Goal: Task Accomplishment & Management: Manage account settings

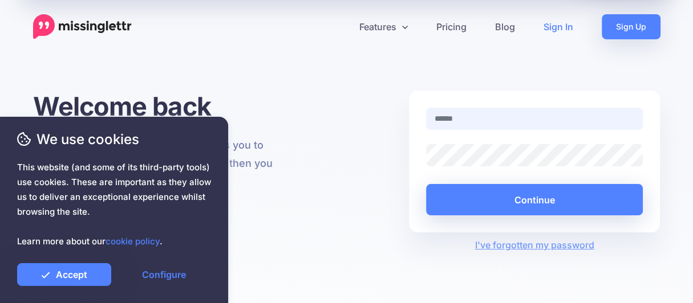
click at [455, 120] on input "text" at bounding box center [534, 119] width 217 height 22
type input "**********"
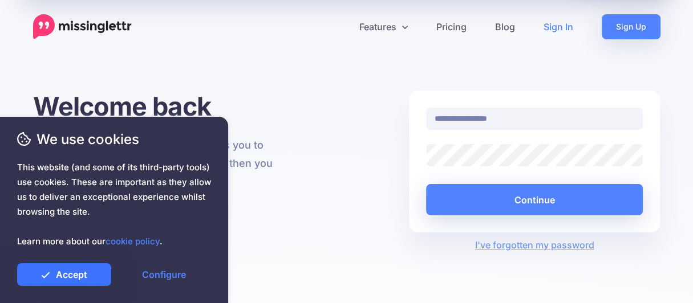
click at [98, 275] on link "Accept" at bounding box center [64, 274] width 94 height 23
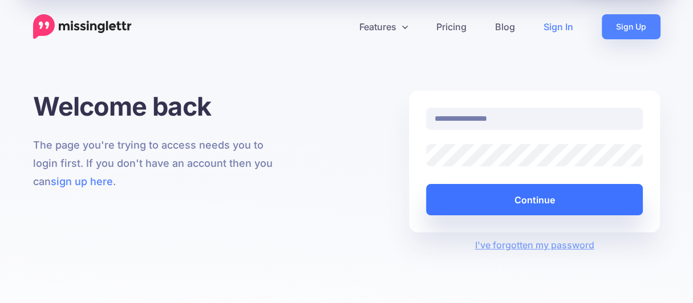
click at [520, 195] on button "Continue" at bounding box center [534, 199] width 217 height 31
click at [521, 201] on button "Continue" at bounding box center [534, 199] width 217 height 31
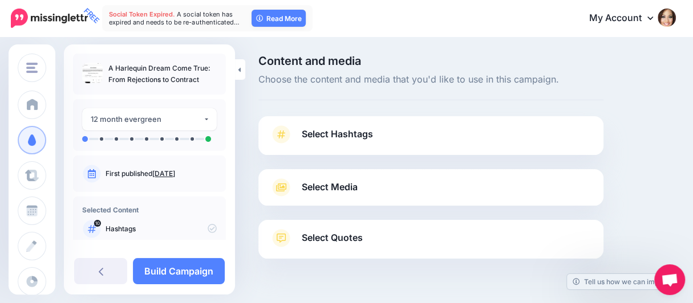
click at [342, 136] on span "Select Hashtags" at bounding box center [337, 134] width 71 height 15
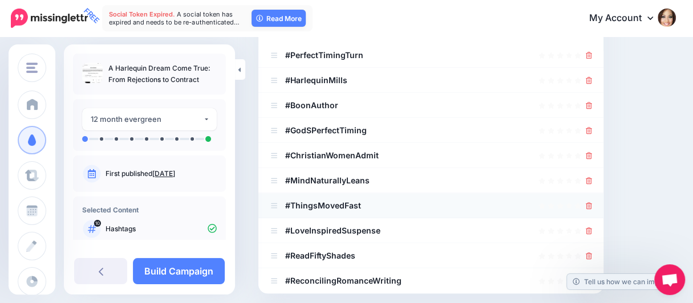
scroll to position [284, 0]
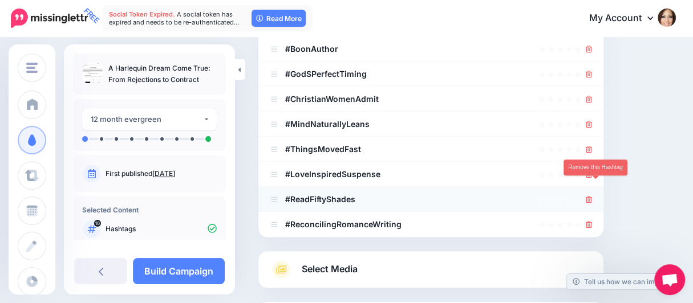
click at [592, 196] on icon at bounding box center [588, 199] width 6 height 7
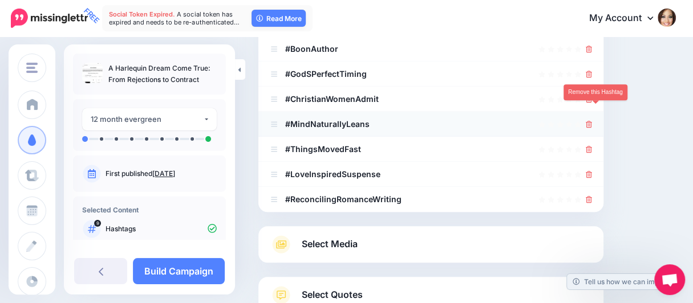
click at [592, 121] on icon at bounding box center [588, 124] width 6 height 7
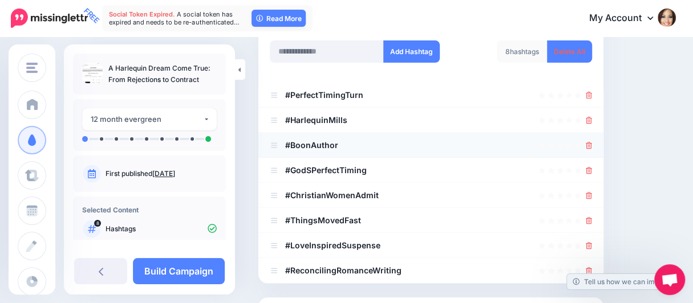
scroll to position [171, 0]
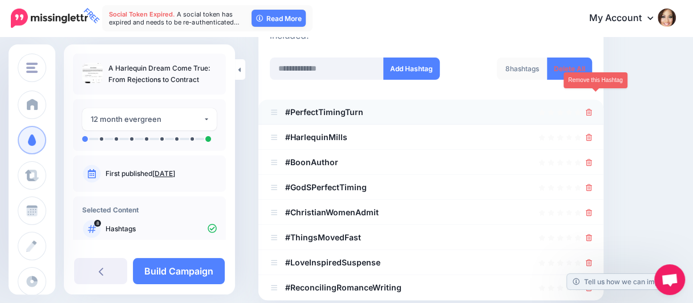
click at [592, 109] on icon at bounding box center [588, 112] width 6 height 7
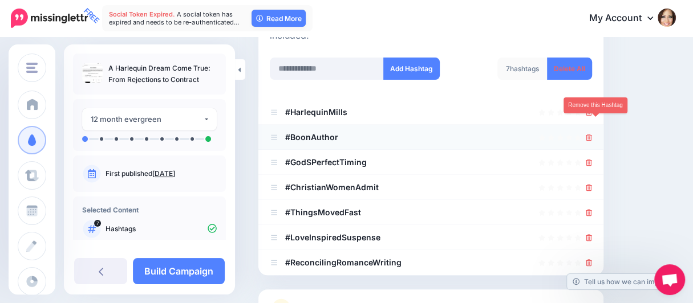
click at [592, 134] on icon at bounding box center [588, 137] width 6 height 7
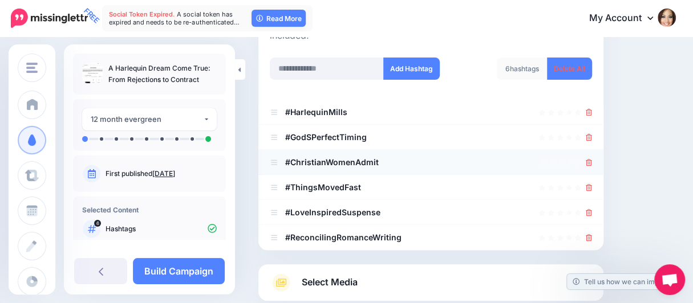
click at [379, 156] on div at bounding box center [431, 163] width 322 height 14
click at [274, 160] on icon at bounding box center [274, 162] width 6 height 5
click at [592, 159] on icon at bounding box center [588, 162] width 6 height 7
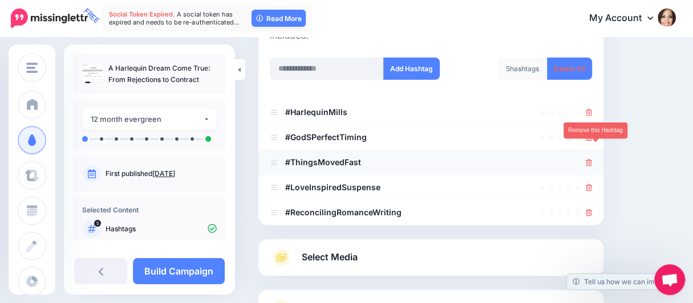
click at [592, 159] on icon at bounding box center [588, 162] width 6 height 7
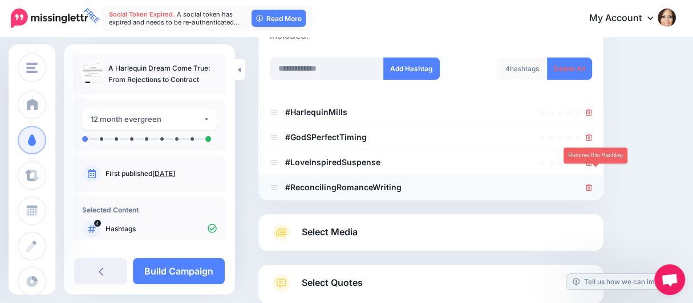
click at [592, 184] on icon at bounding box center [588, 187] width 6 height 7
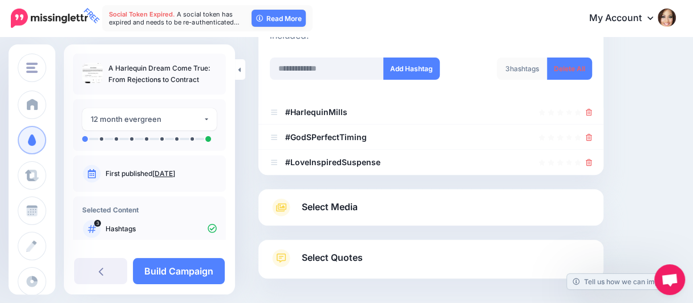
click at [476, 198] on link "Select Media" at bounding box center [431, 207] width 322 height 18
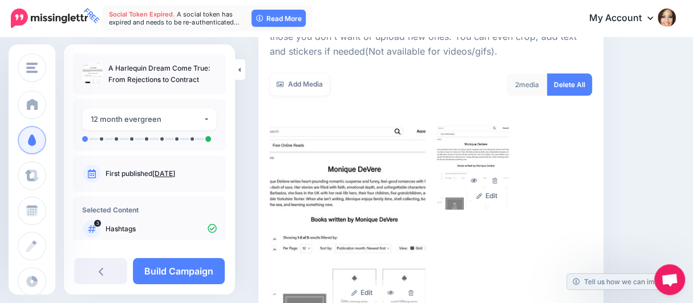
scroll to position [170, 0]
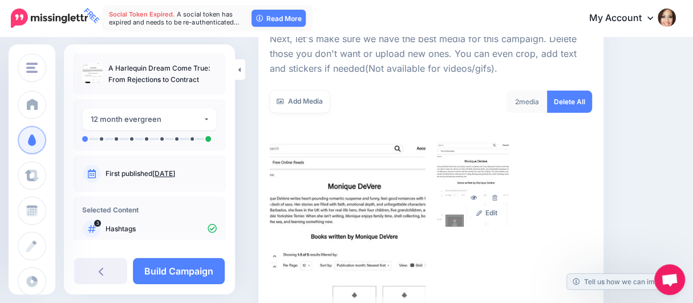
click at [532, 101] on div "2 media" at bounding box center [526, 102] width 41 height 22
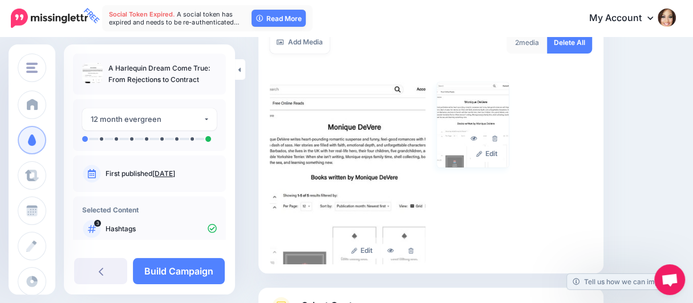
scroll to position [227, 0]
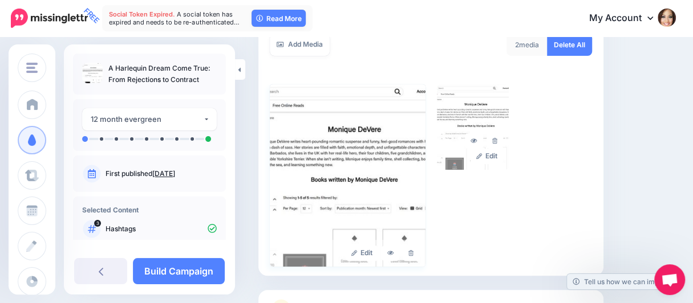
click at [391, 164] on img at bounding box center [348, 175] width 156 height 182
click at [533, 47] on div "2 media" at bounding box center [526, 45] width 41 height 22
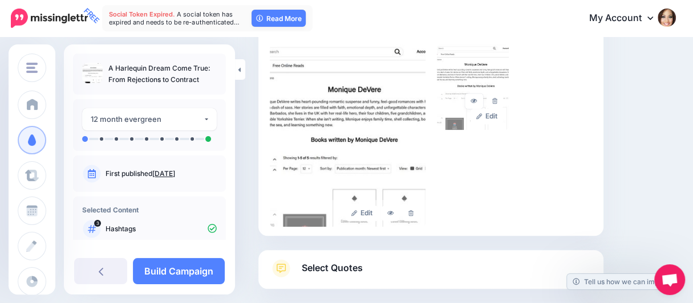
scroll to position [284, 0]
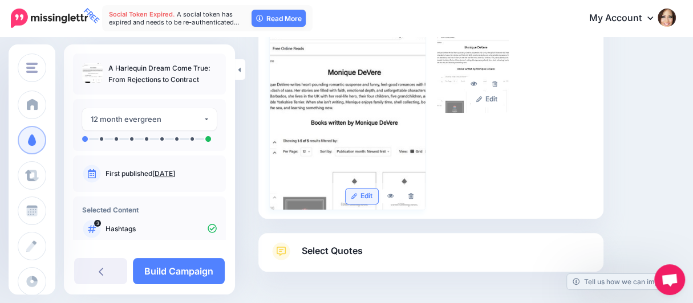
click at [364, 196] on link "Edit" at bounding box center [361, 196] width 32 height 15
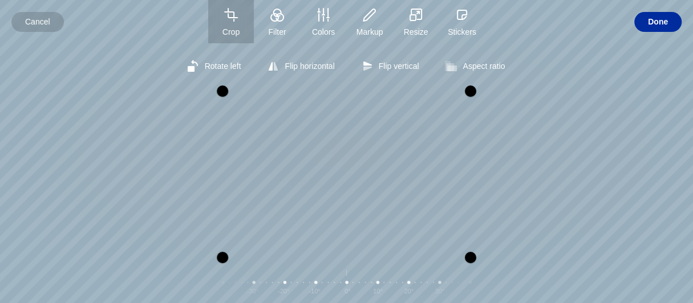
click at [660, 22] on span "Done" at bounding box center [658, 22] width 20 height 20
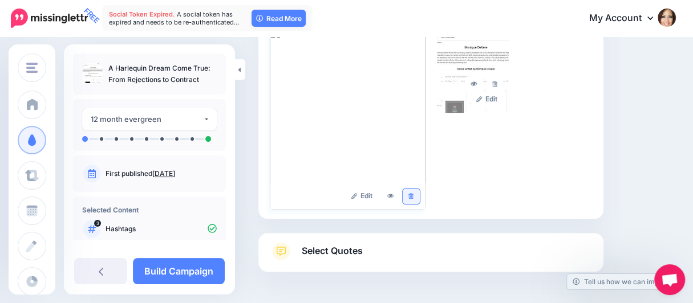
click at [412, 196] on icon at bounding box center [410, 196] width 5 height 6
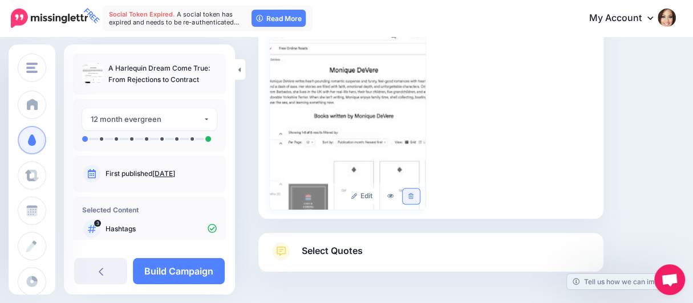
click at [413, 197] on icon at bounding box center [410, 196] width 5 height 6
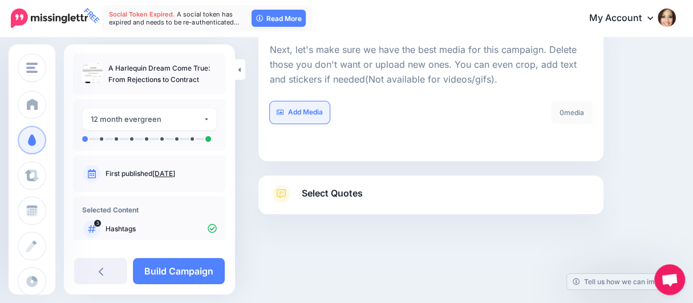
click at [305, 111] on link "Add Media" at bounding box center [300, 112] width 60 height 22
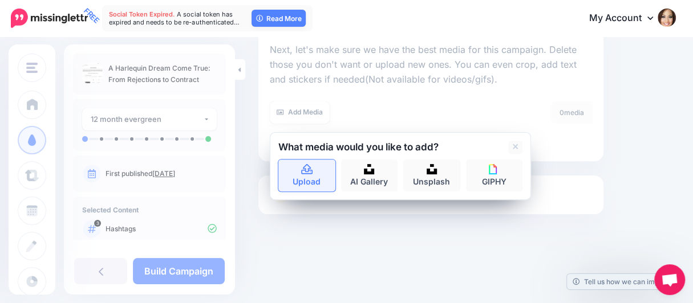
click at [302, 173] on icon at bounding box center [306, 169] width 11 height 10
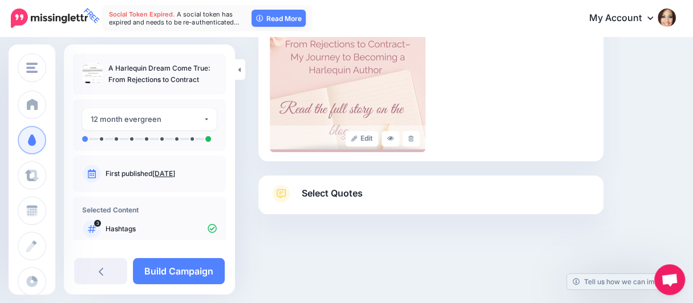
scroll to position [342, 0]
click at [345, 190] on span "Select Quotes" at bounding box center [332, 193] width 61 height 15
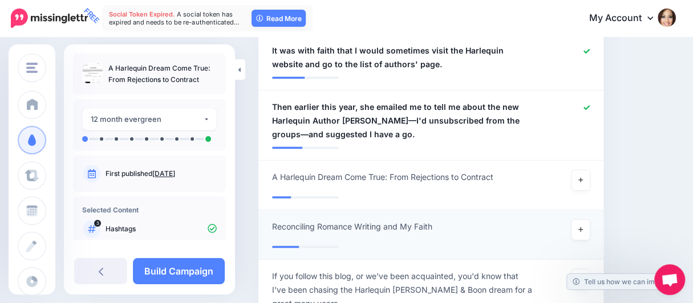
scroll to position [1253, 0]
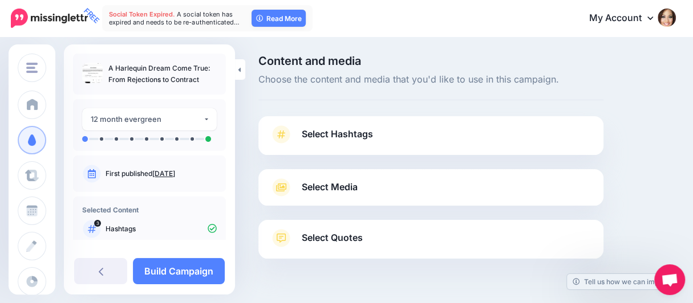
scroll to position [29, 0]
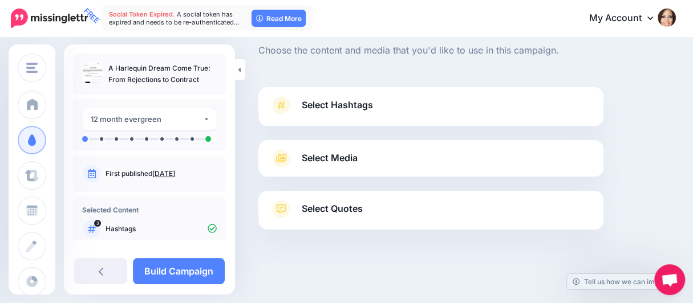
click at [398, 202] on link "Select Quotes" at bounding box center [431, 215] width 322 height 30
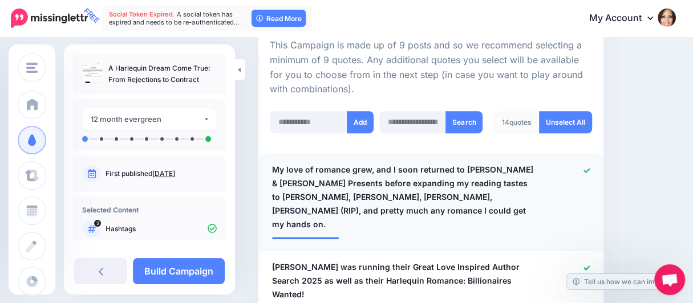
scroll to position [257, 0]
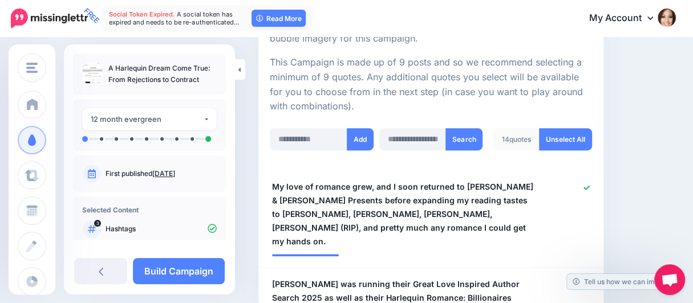
click at [402, 75] on p "This Campaign is made up of 9 posts and so we recommend selecting a minimum of …" at bounding box center [431, 84] width 322 height 59
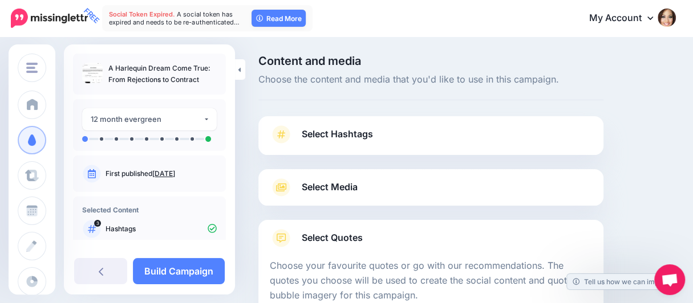
scroll to position [79, 0]
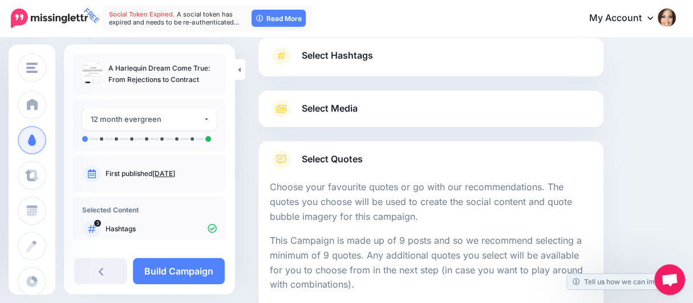
click at [336, 154] on span "Select Quotes" at bounding box center [332, 159] width 61 height 15
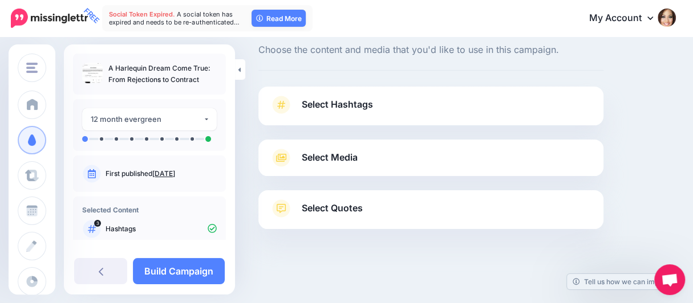
scroll to position [29, 0]
click at [327, 157] on span "Select Media" at bounding box center [330, 158] width 56 height 15
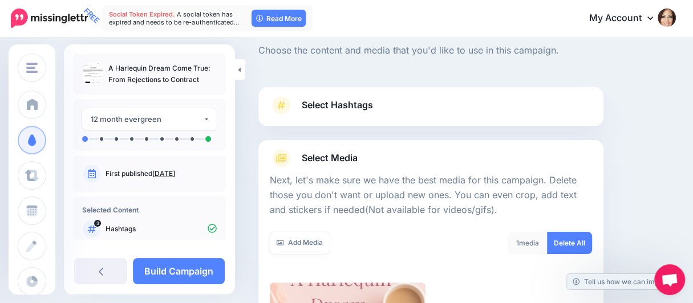
click at [327, 157] on span "Select Media" at bounding box center [330, 158] width 56 height 15
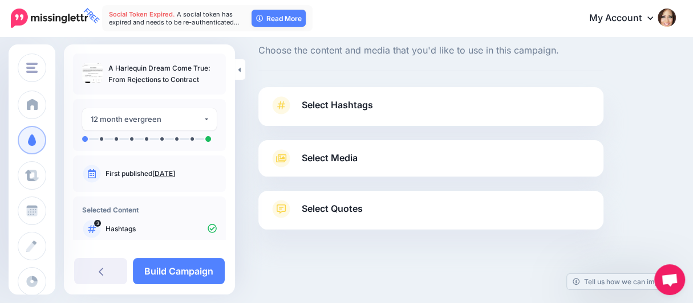
click at [332, 103] on span "Select Hashtags" at bounding box center [337, 104] width 71 height 15
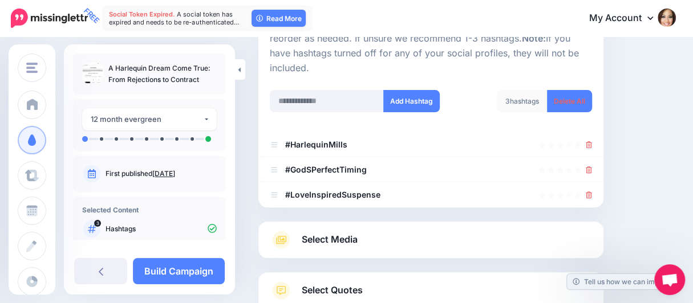
scroll to position [143, 0]
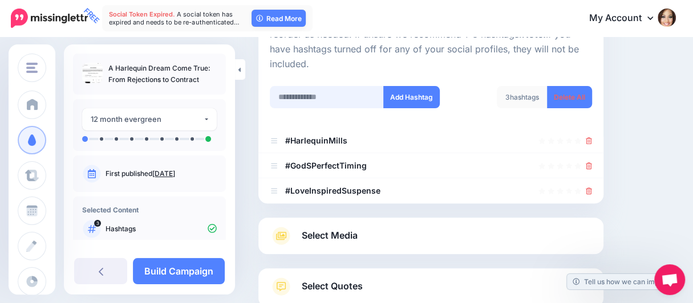
click at [307, 86] on input "text" at bounding box center [327, 97] width 114 height 22
paste input "**********"
drag, startPoint x: 311, startPoint y: 79, endPoint x: 377, endPoint y: 86, distance: 66.5
click at [377, 86] on input "**********" at bounding box center [327, 97] width 114 height 22
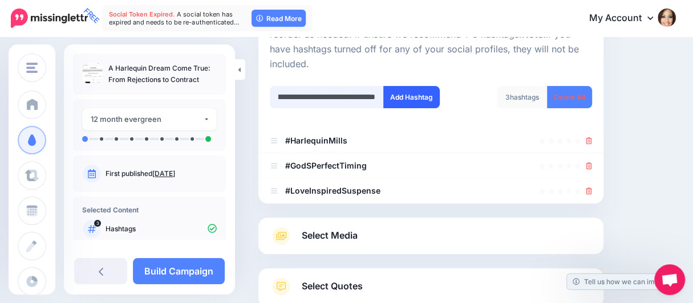
type input "**********"
click at [410, 87] on button "Add Hashtag" at bounding box center [411, 97] width 56 height 22
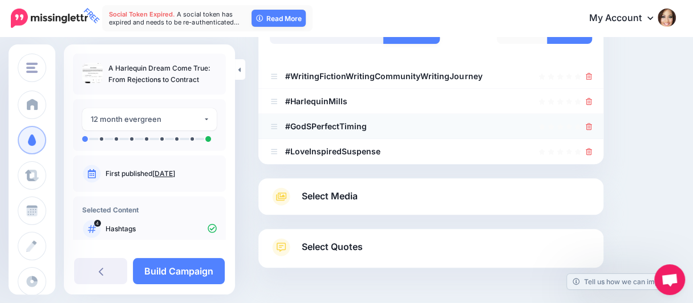
scroll to position [173, 0]
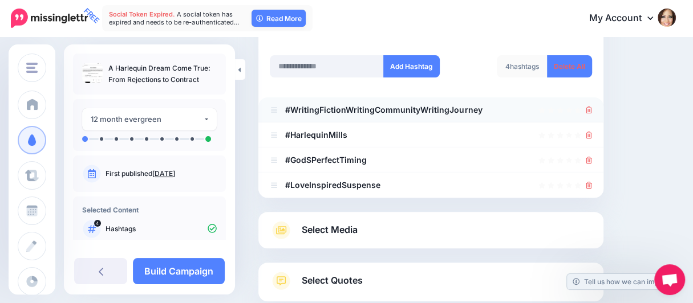
click at [592, 107] on icon at bounding box center [588, 110] width 6 height 7
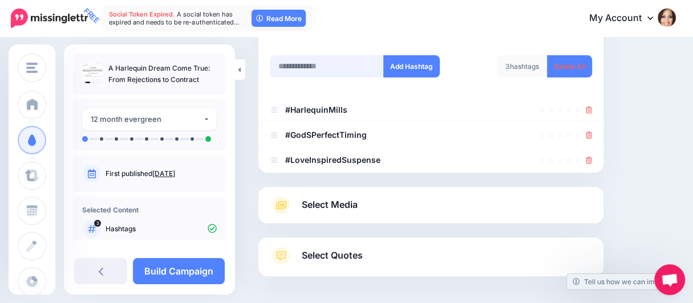
click at [343, 55] on input "text" at bounding box center [327, 66] width 114 height 22
paste input "**********"
type input "**********"
click at [402, 55] on button "Add Hashtag" at bounding box center [411, 66] width 56 height 22
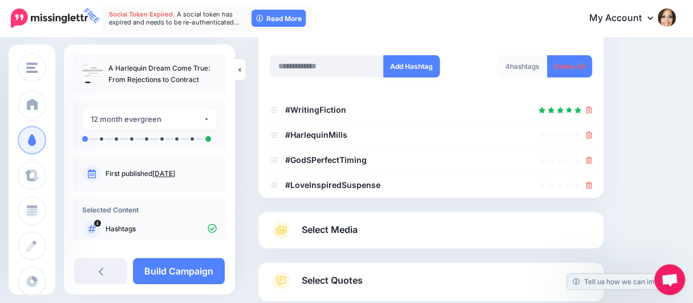
scroll to position [230, 0]
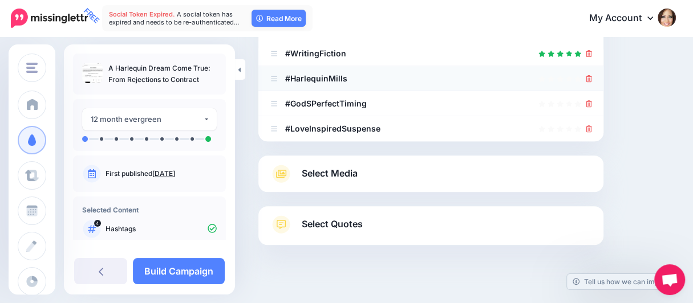
click at [325, 66] on li "#HarlequinMills" at bounding box center [430, 78] width 345 height 25
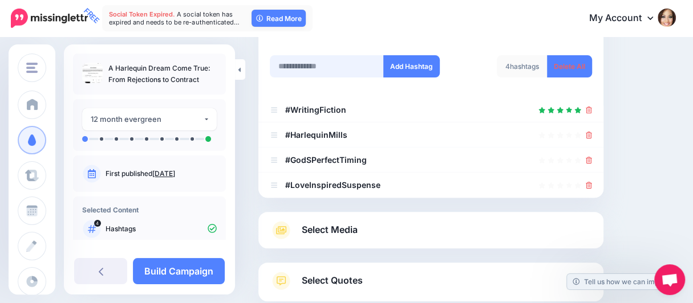
click at [325, 55] on input "text" at bounding box center [327, 66] width 114 height 22
paste input "**********"
click at [378, 55] on input "**********" at bounding box center [327, 66] width 114 height 22
click at [298, 55] on input "**********" at bounding box center [327, 66] width 114 height 22
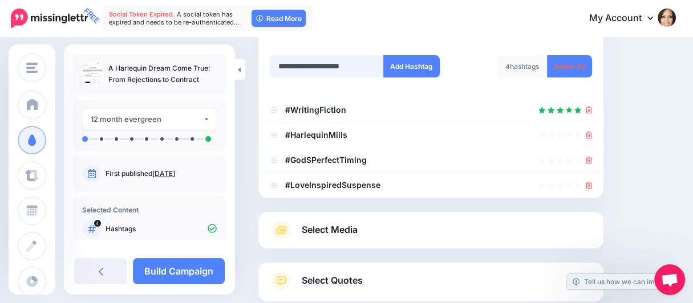
scroll to position [0, 0]
click at [374, 55] on input "**********" at bounding box center [327, 66] width 114 height 22
type input "**********"
click at [411, 55] on button "Add Hashtag" at bounding box center [411, 66] width 56 height 22
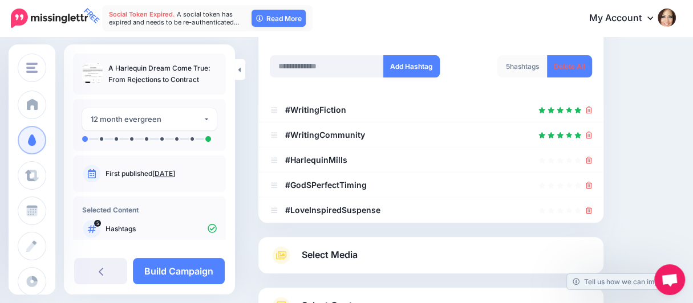
scroll to position [255, 0]
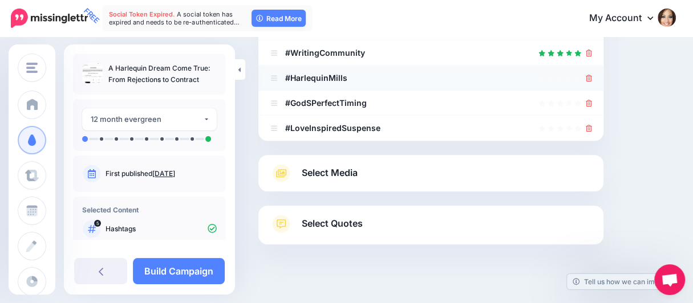
click at [331, 66] on li "#HarlequinMills" at bounding box center [430, 78] width 345 height 25
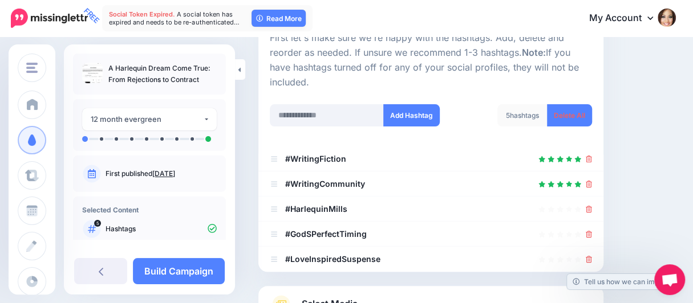
scroll to position [84, 0]
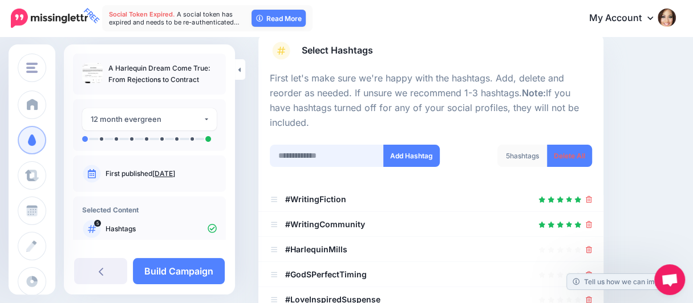
click at [334, 145] on input "text" at bounding box center [327, 156] width 114 height 22
paste input "**********"
click at [313, 145] on input "**********" at bounding box center [327, 156] width 114 height 22
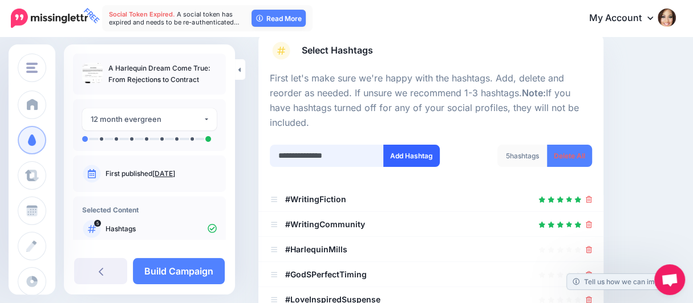
type input "**********"
click at [421, 145] on button "Add Hashtag" at bounding box center [411, 156] width 56 height 22
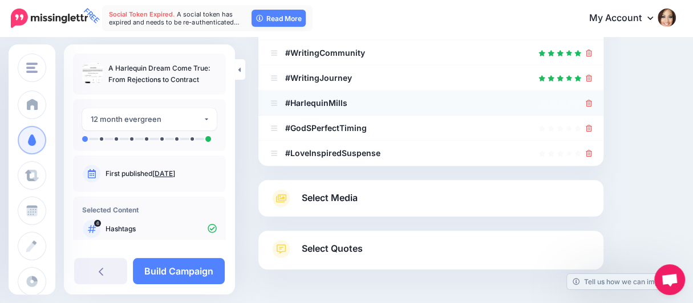
scroll to position [84, 0]
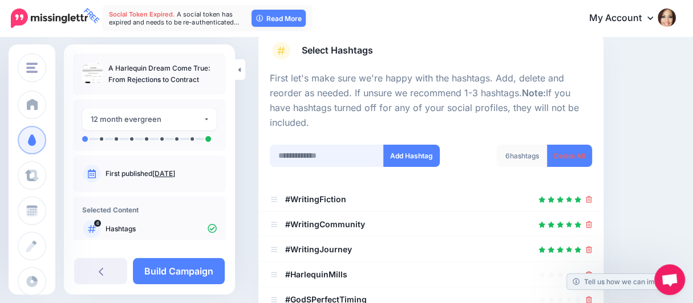
click at [313, 145] on input "text" at bounding box center [327, 156] width 114 height 22
type input "*"
type input "**********"
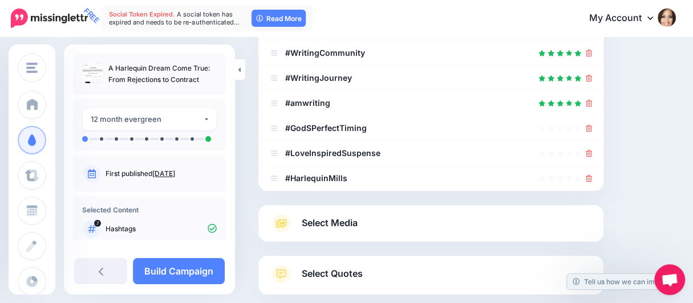
click at [313, 139] on div "First let's make sure we're happy with the hashtags. Add, delete and reorder as…" at bounding box center [431, 45] width 322 height 291
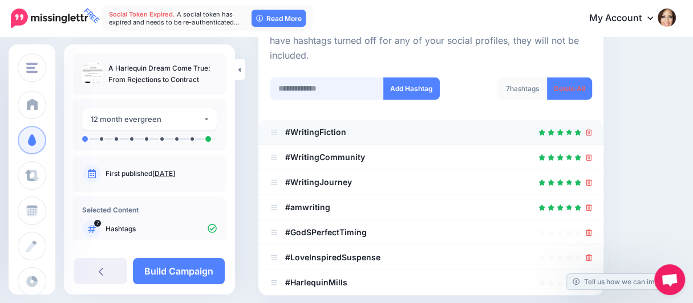
scroll to position [141, 0]
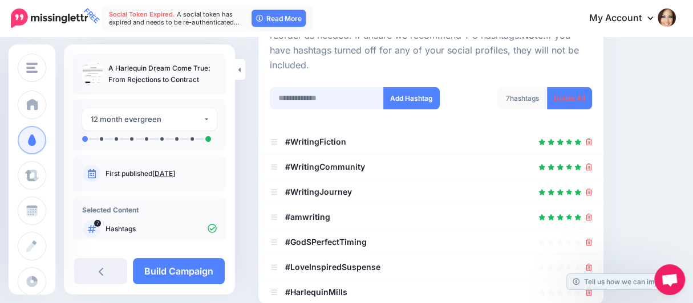
click at [303, 87] on input "text" at bounding box center [327, 98] width 114 height 22
type input "**********"
click at [406, 87] on button "Add Hashtag" at bounding box center [411, 98] width 56 height 22
click at [298, 87] on input "text" at bounding box center [327, 98] width 114 height 22
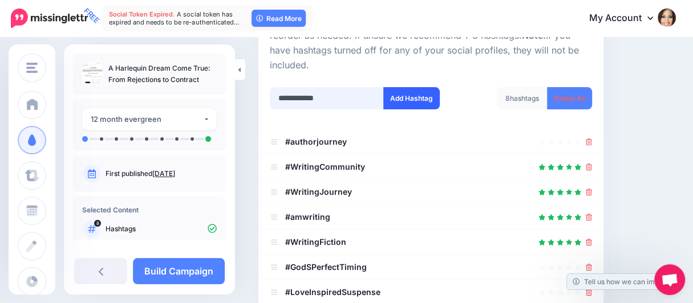
type input "**********"
click at [400, 87] on button "Add Hashtag" at bounding box center [411, 98] width 56 height 22
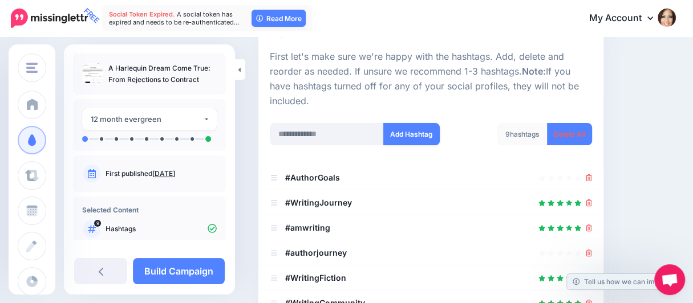
scroll to position [84, 0]
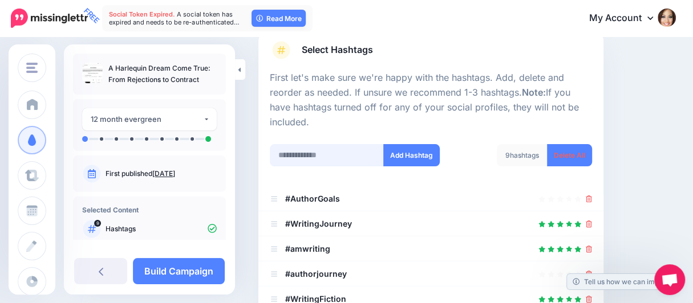
click at [316, 144] on input "text" at bounding box center [327, 155] width 114 height 22
type input "**********"
click at [399, 144] on button "Add Hashtag" at bounding box center [411, 155] width 56 height 22
click at [345, 144] on input "text" at bounding box center [327, 155] width 114 height 22
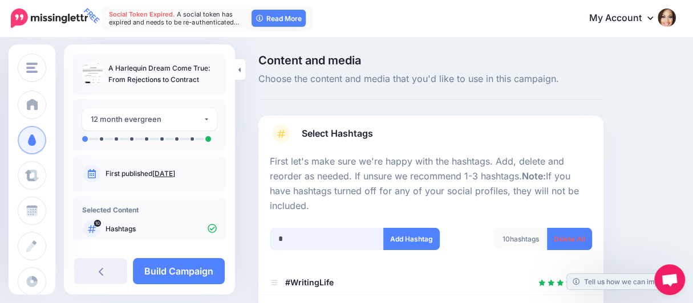
scroll to position [0, 0]
type input "*******"
click at [408, 229] on button "Add Hashtag" at bounding box center [411, 240] width 56 height 22
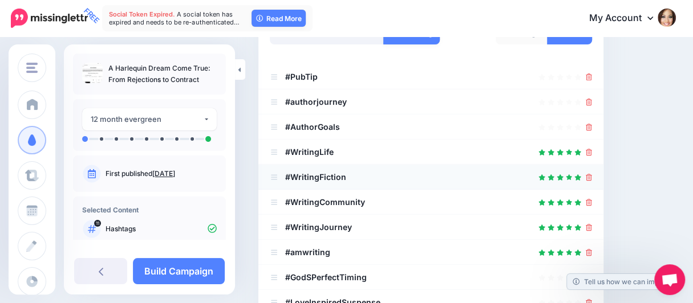
scroll to position [141, 0]
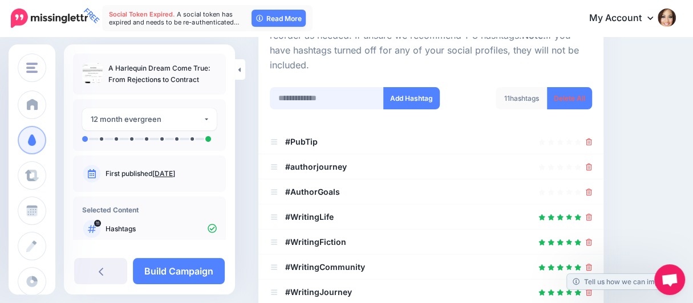
click at [307, 87] on input "text" at bounding box center [327, 98] width 114 height 22
type input "**********"
click at [400, 87] on button "Add Hashtag" at bounding box center [411, 98] width 56 height 22
click at [330, 87] on input "text" at bounding box center [327, 98] width 114 height 22
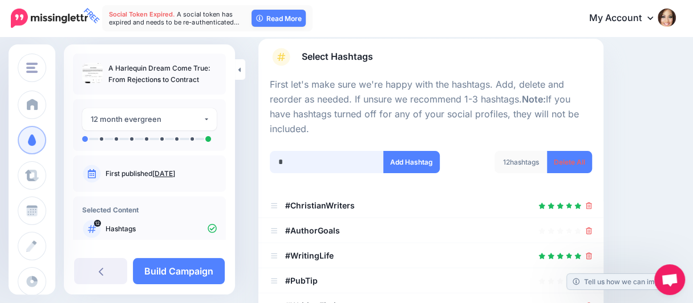
scroll to position [48, 0]
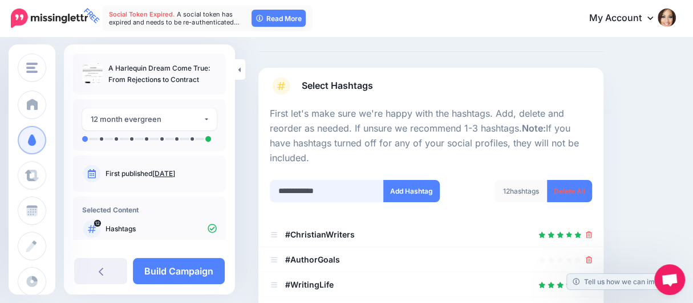
type input "**********"
click at [404, 200] on div "**********" at bounding box center [346, 198] width 170 height 36
click at [409, 180] on button "Add Hashtag" at bounding box center [411, 191] width 56 height 22
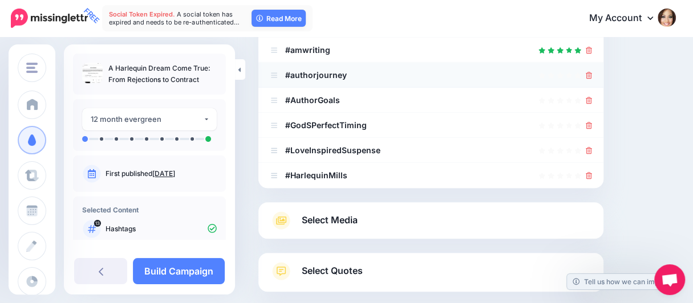
scroll to position [456, 0]
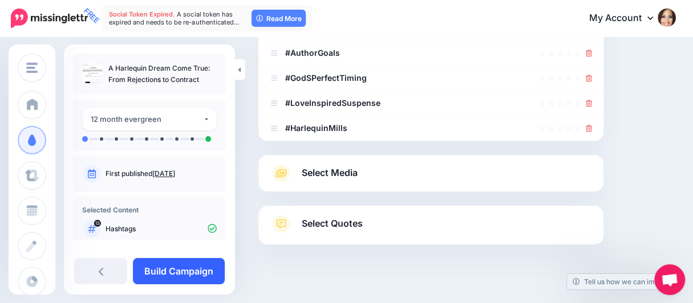
click at [169, 267] on link "Build Campaign" at bounding box center [179, 271] width 92 height 26
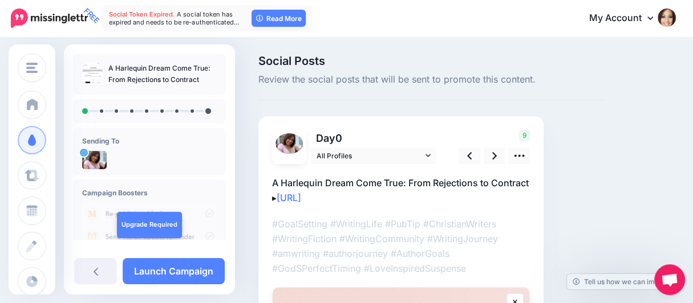
click at [290, 141] on img at bounding box center [288, 143] width 27 height 21
click at [325, 154] on span "All Profiles" at bounding box center [369, 156] width 106 height 12
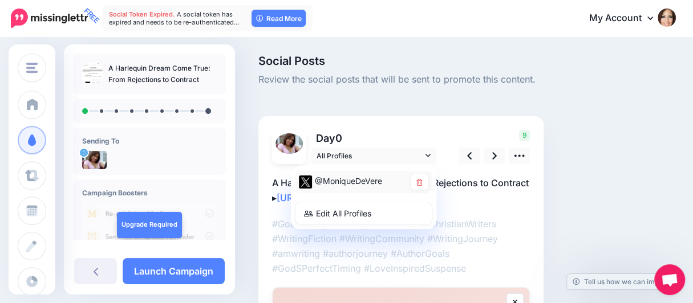
click at [330, 180] on div "@MoniqueDeVere" at bounding box center [352, 181] width 106 height 14
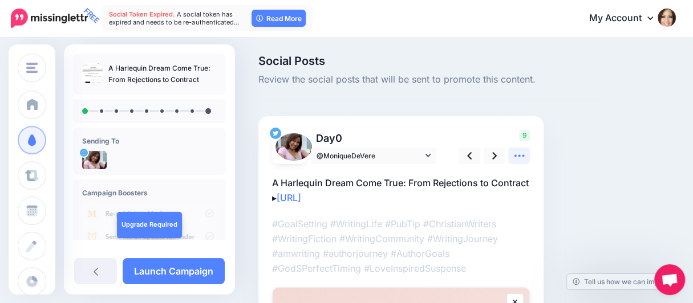
click at [519, 154] on icon at bounding box center [519, 156] width 12 height 12
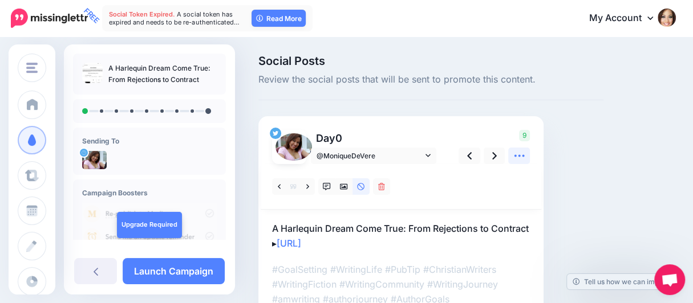
click at [519, 154] on icon at bounding box center [519, 156] width 12 height 12
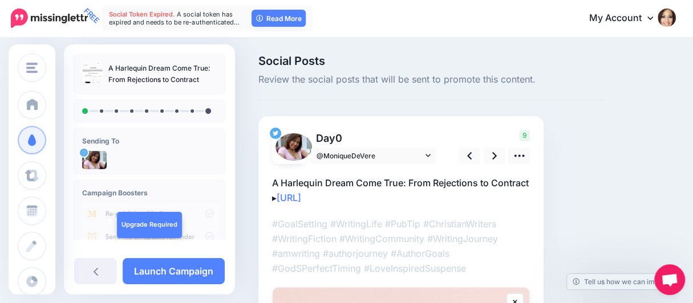
click at [291, 147] on img at bounding box center [293, 146] width 36 height 27
click at [288, 151] on img at bounding box center [293, 146] width 36 height 27
click at [673, 18] on img at bounding box center [666, 18] width 18 height 18
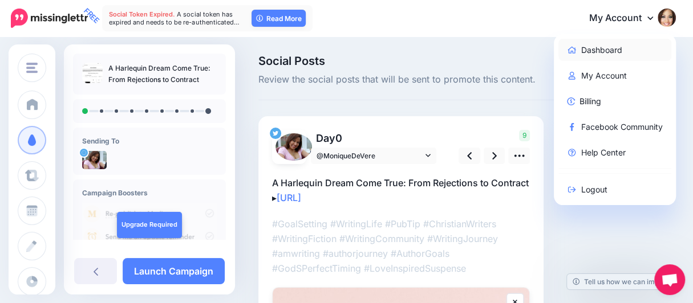
click at [597, 48] on link "Dashboard" at bounding box center [614, 50] width 113 height 22
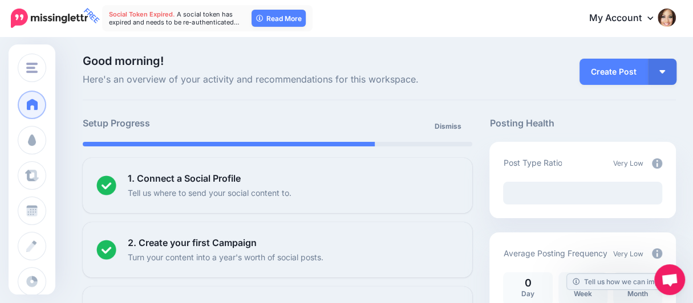
click at [673, 19] on img at bounding box center [666, 18] width 18 height 18
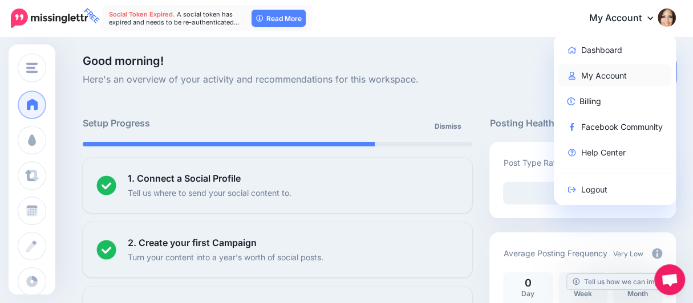
click at [607, 73] on link "My Account" at bounding box center [614, 75] width 113 height 22
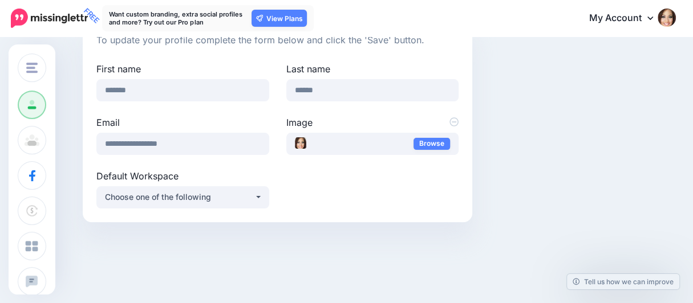
scroll to position [114, 0]
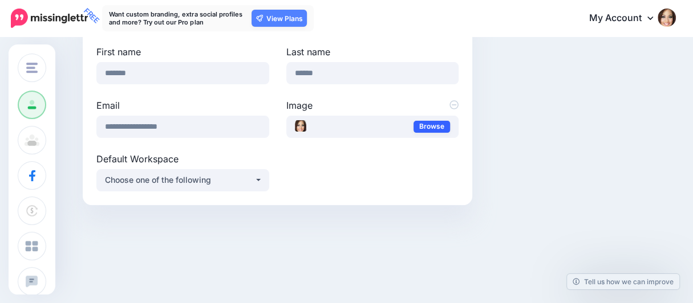
click at [429, 127] on link "Browse" at bounding box center [431, 127] width 36 height 12
click at [262, 181] on button "Choose one of the following" at bounding box center [182, 180] width 173 height 22
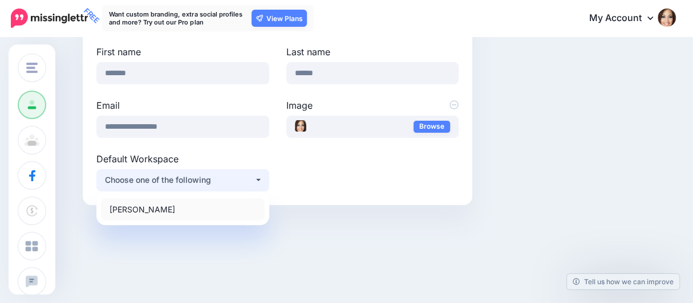
click at [163, 207] on span "[PERSON_NAME]" at bounding box center [142, 209] width 66 height 14
select select "****"
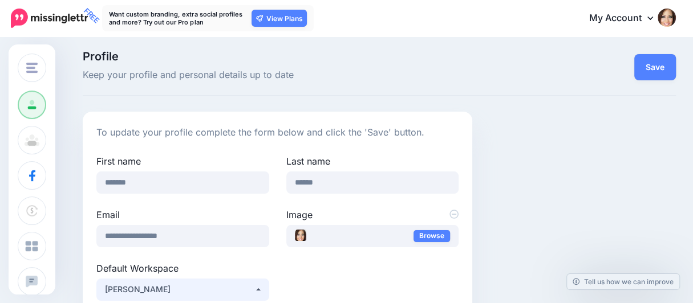
scroll to position [0, 0]
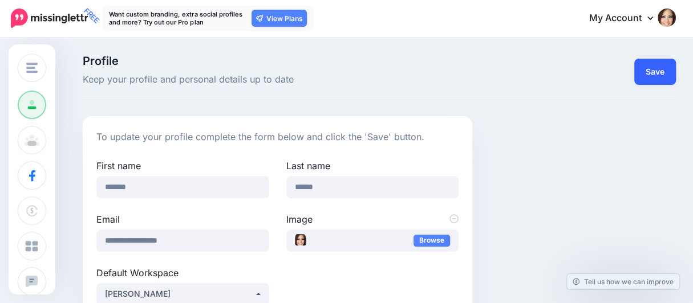
click at [665, 76] on button "Save" at bounding box center [655, 72] width 42 height 26
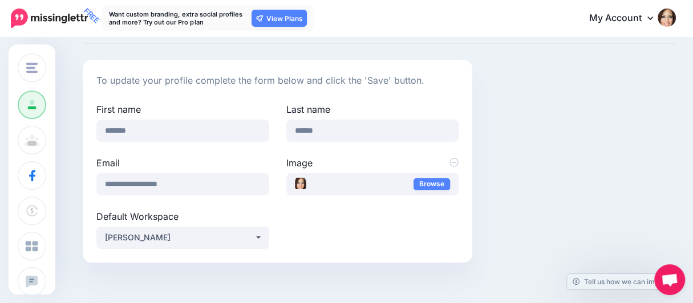
click at [627, 16] on link "My Account" at bounding box center [626, 19] width 98 height 28
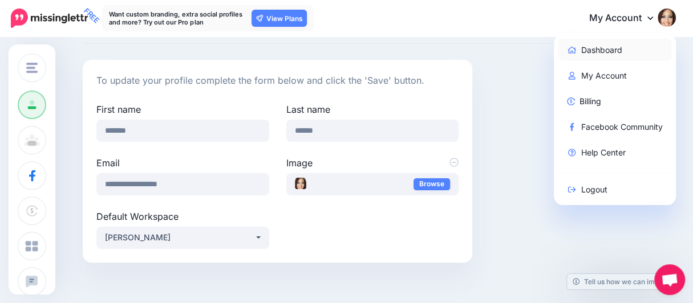
click at [599, 46] on link "Dashboard" at bounding box center [614, 50] width 113 height 22
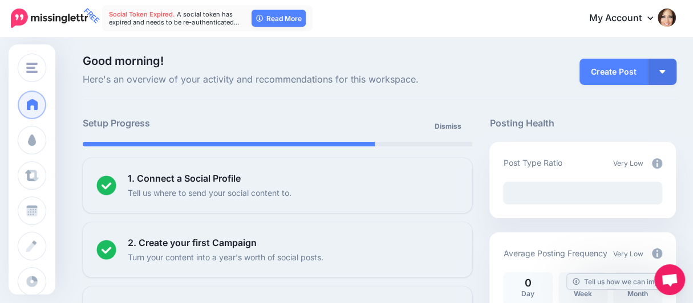
click at [642, 18] on link "My Account" at bounding box center [626, 19] width 98 height 28
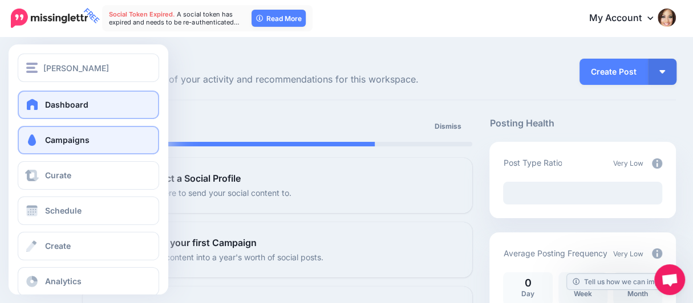
click at [27, 139] on span at bounding box center [32, 140] width 15 height 11
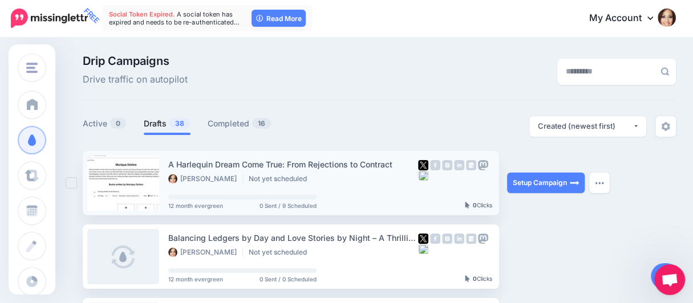
click at [262, 164] on div "A Harlequin Dream Come True: From Rejections to Contract" at bounding box center [293, 164] width 250 height 13
click at [112, 177] on link at bounding box center [123, 183] width 72 height 55
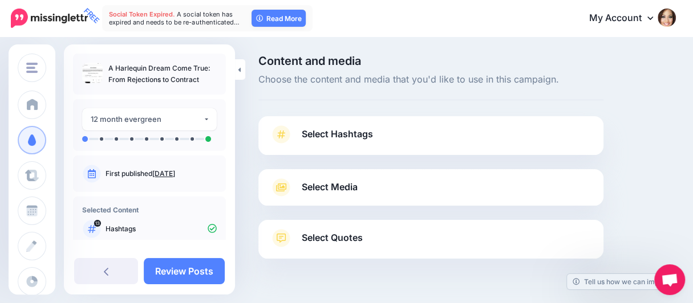
click at [360, 182] on link "Select Media" at bounding box center [431, 187] width 322 height 18
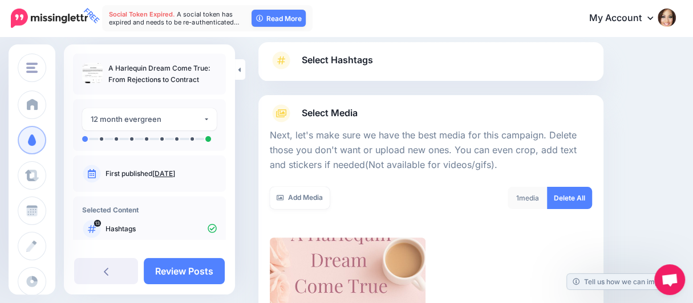
scroll to position [56, 0]
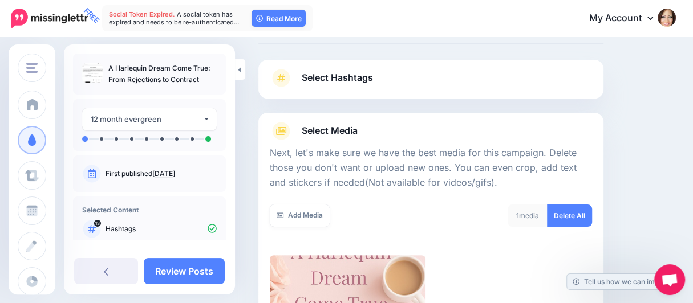
click at [356, 123] on span "Select Media" at bounding box center [330, 130] width 56 height 15
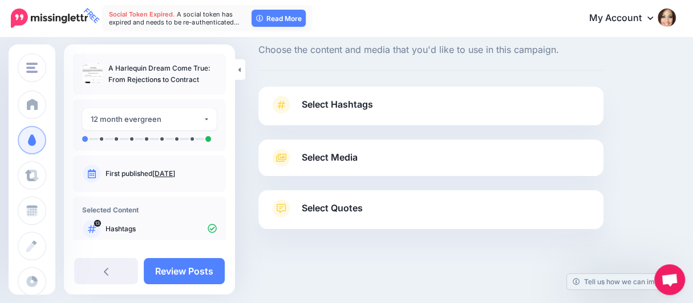
scroll to position [29, 0]
click at [353, 90] on div "Select Hashtags First let's make sure we're happy with the hashtags. Add, delet…" at bounding box center [430, 106] width 345 height 39
click at [356, 107] on span "Select Hashtags" at bounding box center [337, 104] width 71 height 15
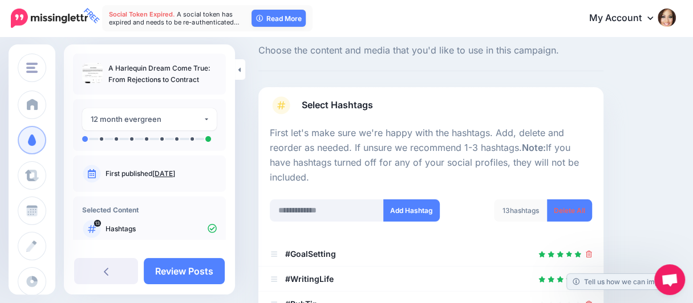
click at [356, 108] on span "Select Hashtags" at bounding box center [337, 104] width 71 height 15
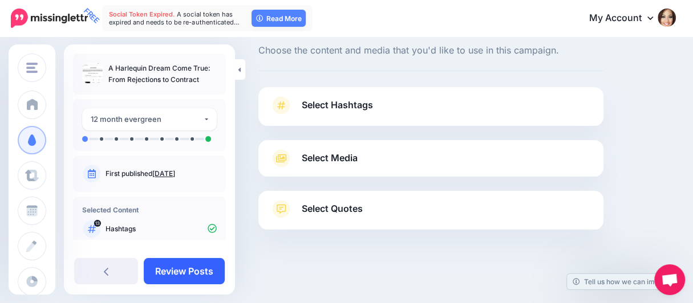
click at [201, 265] on link "Review Posts" at bounding box center [184, 271] width 81 height 26
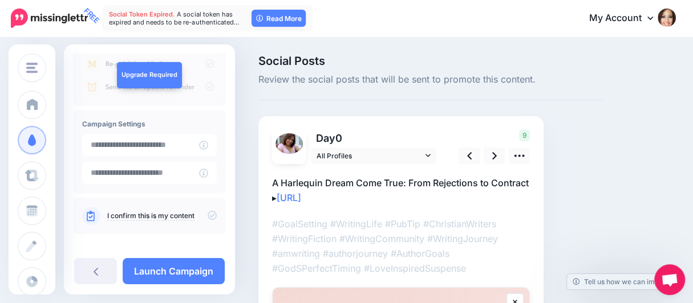
scroll to position [156, 0]
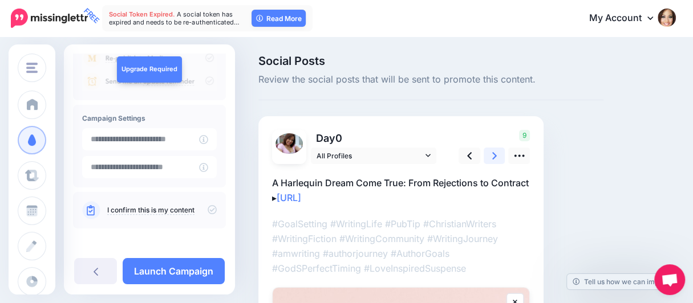
click at [498, 157] on link at bounding box center [494, 156] width 22 height 17
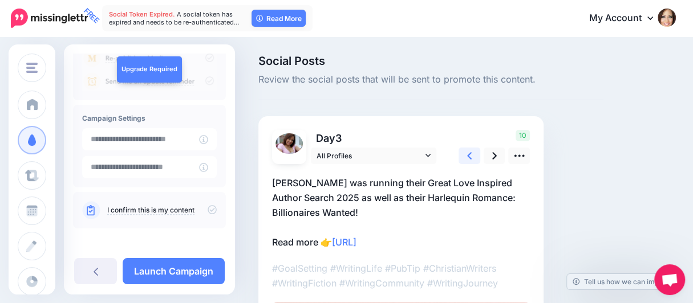
click at [469, 158] on icon at bounding box center [469, 156] width 5 height 12
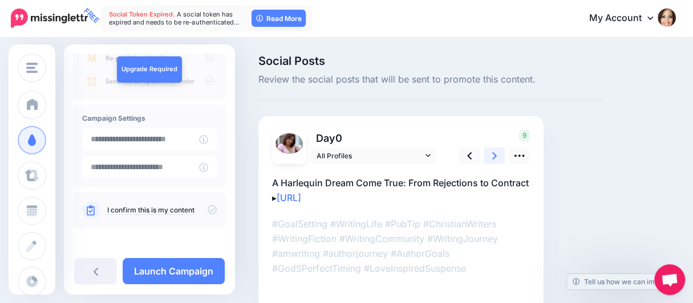
click at [494, 158] on icon at bounding box center [494, 156] width 5 height 12
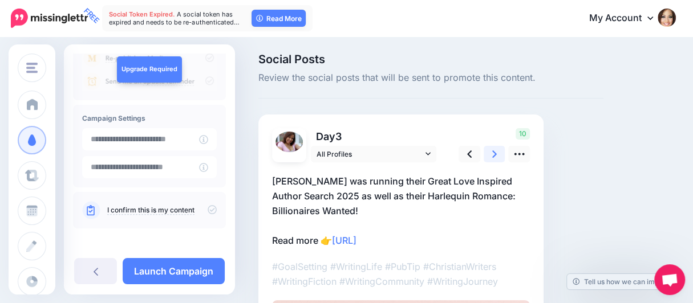
scroll to position [0, 0]
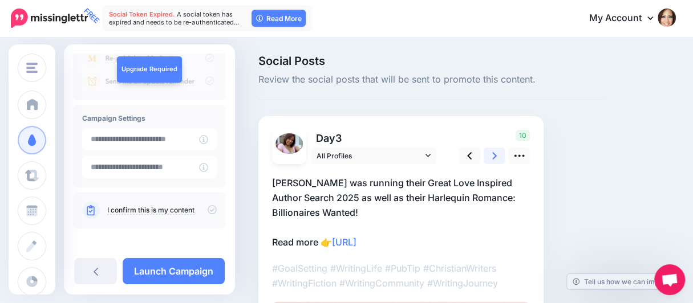
click at [494, 158] on icon at bounding box center [494, 156] width 5 height 12
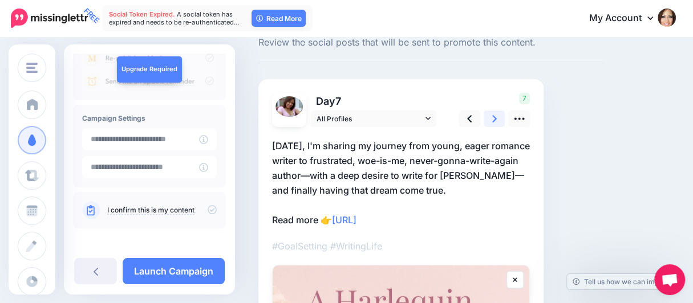
scroll to position [23, 0]
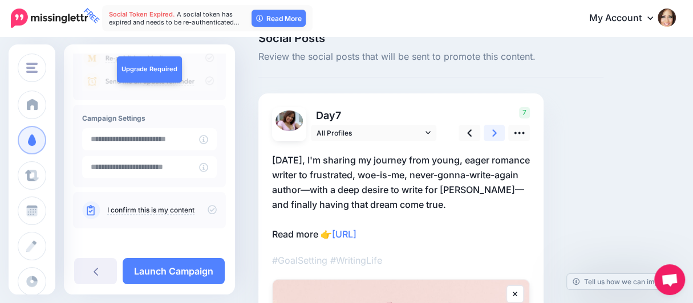
click at [494, 132] on icon at bounding box center [494, 132] width 5 height 7
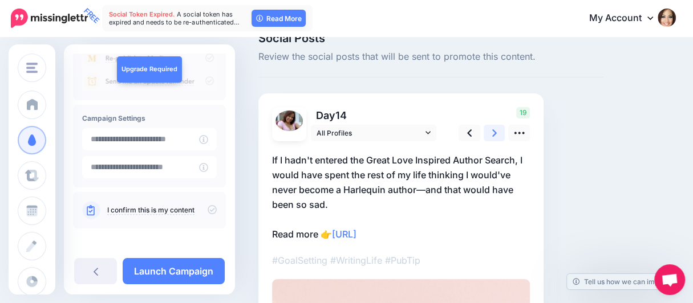
click at [492, 135] on icon at bounding box center [494, 133] width 5 height 12
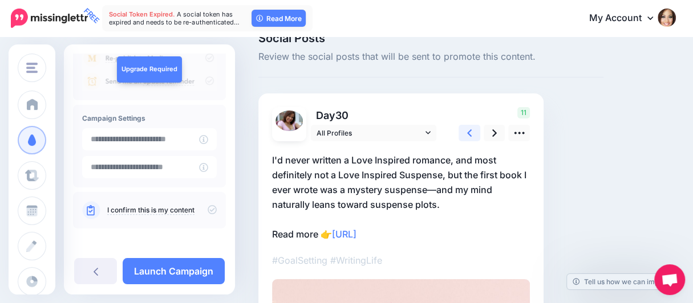
click at [469, 135] on icon at bounding box center [469, 132] width 5 height 7
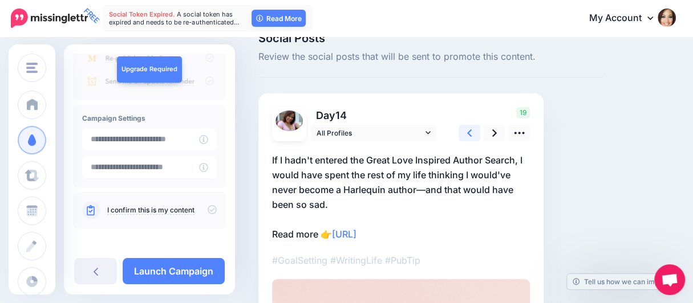
click at [469, 135] on icon at bounding box center [469, 132] width 5 height 7
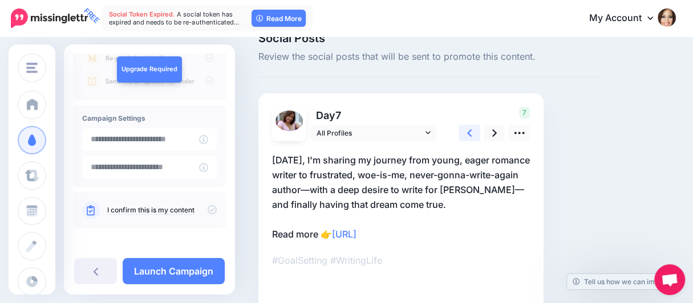
click at [469, 135] on icon at bounding box center [469, 132] width 5 height 7
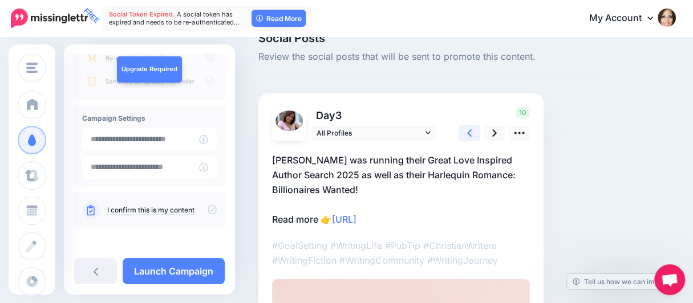
click at [470, 135] on icon at bounding box center [469, 132] width 5 height 7
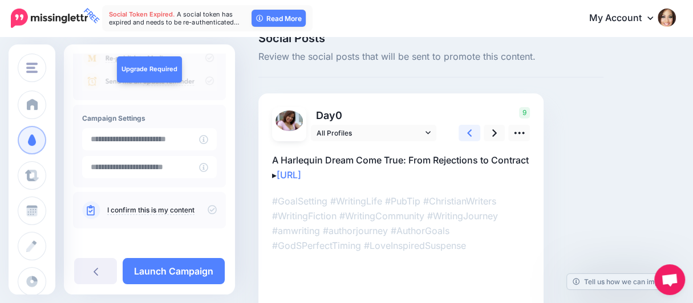
click at [470, 135] on icon at bounding box center [469, 132] width 5 height 7
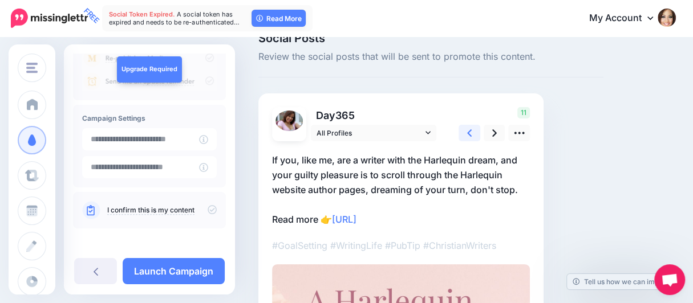
click at [470, 135] on icon at bounding box center [469, 132] width 5 height 7
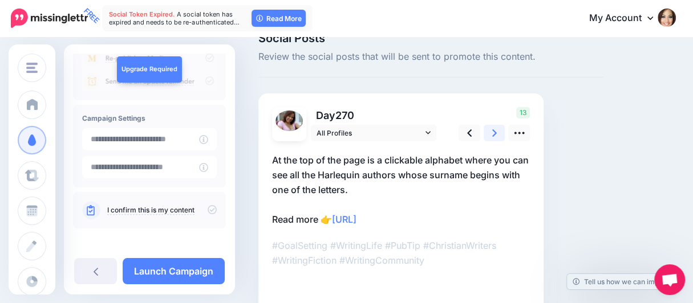
click at [493, 136] on icon at bounding box center [494, 133] width 5 height 12
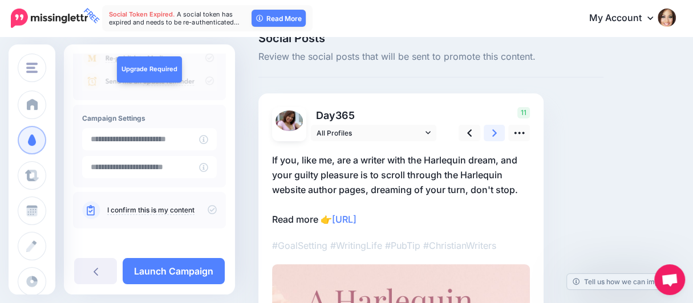
click at [493, 136] on icon at bounding box center [494, 133] width 5 height 12
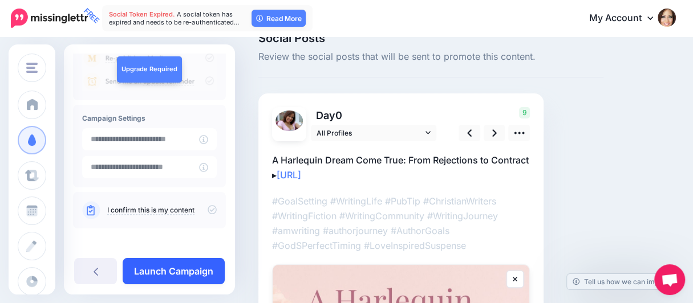
click at [164, 269] on link "Launch Campaign" at bounding box center [174, 271] width 102 height 26
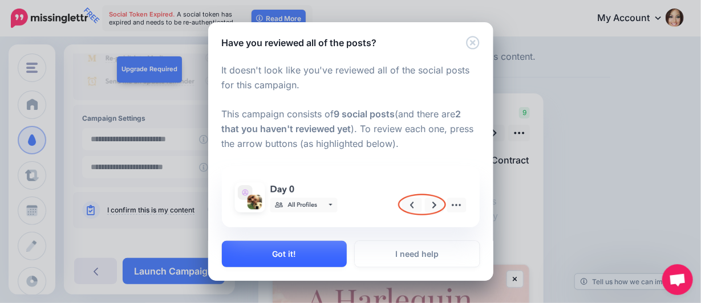
click at [275, 253] on button "Got it!" at bounding box center [284, 254] width 125 height 26
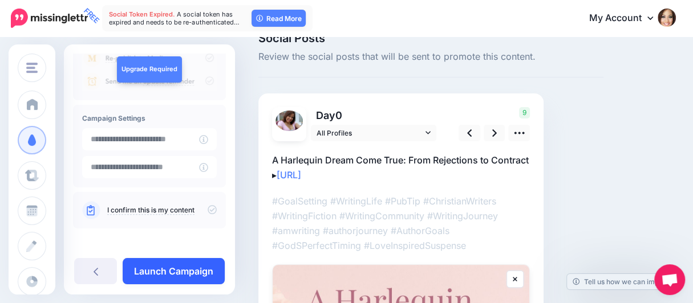
click at [193, 267] on link "Launch Campaign" at bounding box center [174, 271] width 102 height 26
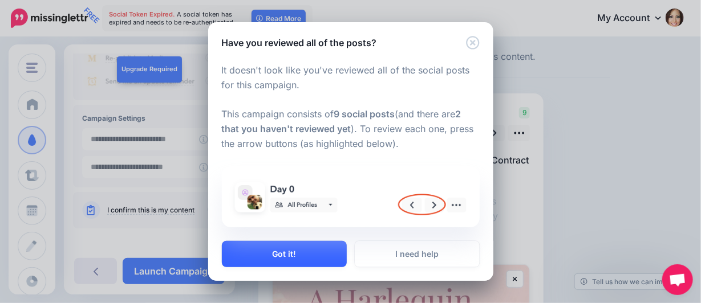
click at [314, 251] on button "Got it!" at bounding box center [284, 254] width 125 height 26
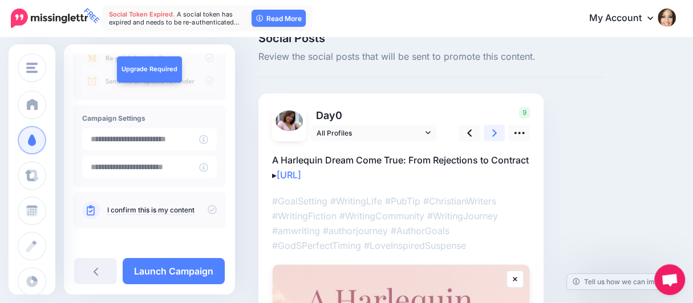
click at [497, 136] on link at bounding box center [494, 133] width 22 height 17
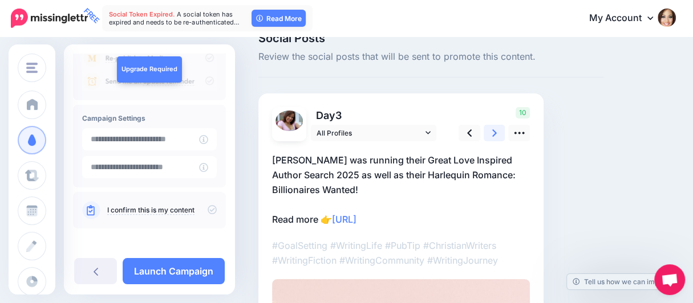
click at [497, 136] on link at bounding box center [494, 133] width 22 height 17
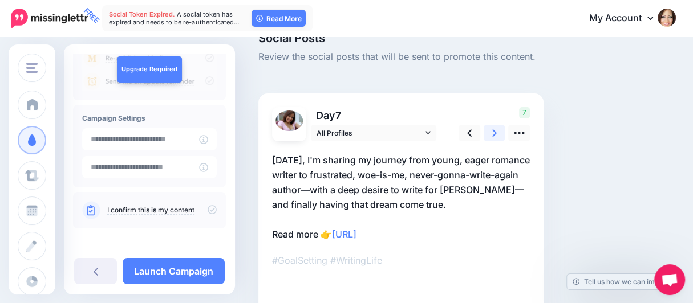
click at [497, 136] on link at bounding box center [494, 133] width 22 height 17
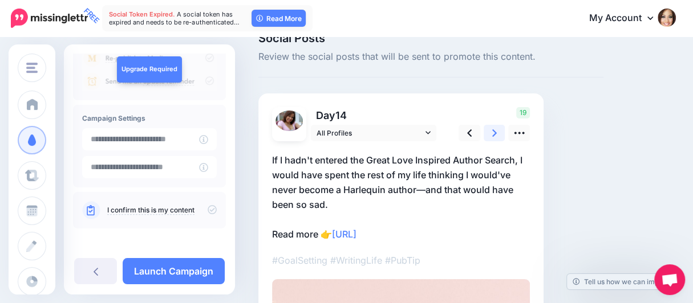
click at [497, 136] on link at bounding box center [494, 133] width 22 height 17
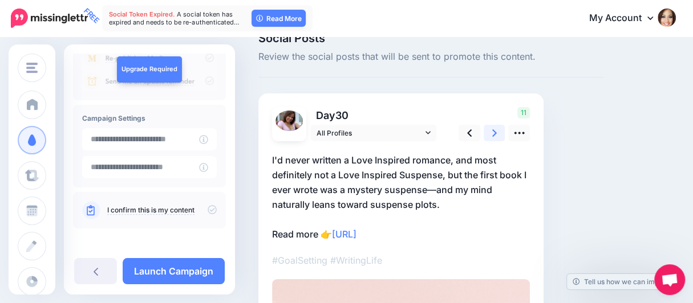
click at [497, 136] on link at bounding box center [494, 133] width 22 height 17
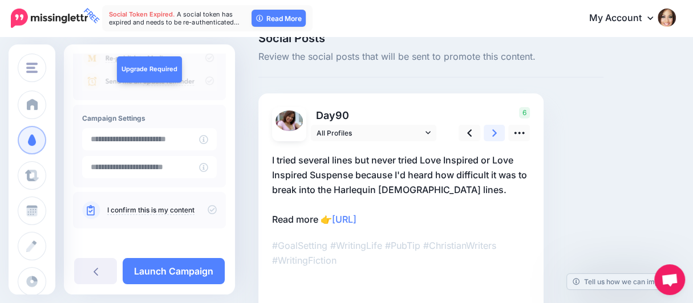
click at [497, 136] on link at bounding box center [494, 133] width 22 height 17
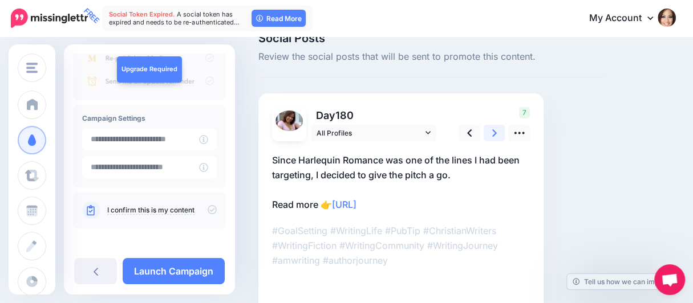
click at [497, 136] on link at bounding box center [494, 133] width 22 height 17
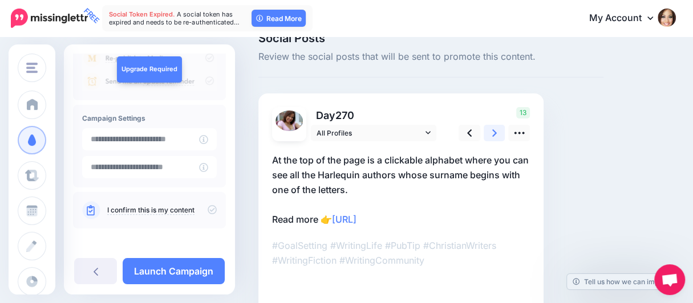
click at [497, 136] on link at bounding box center [494, 133] width 22 height 17
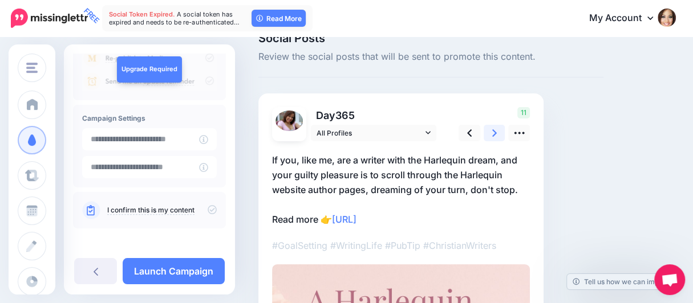
click at [497, 136] on link at bounding box center [494, 133] width 22 height 17
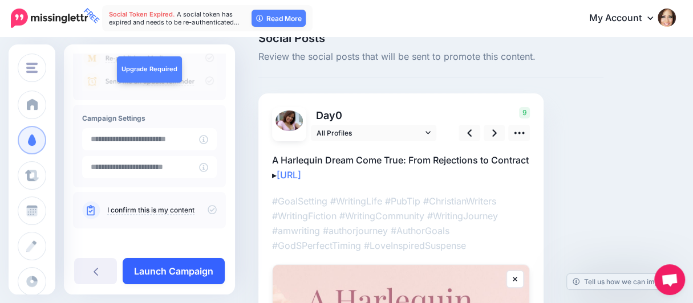
click at [158, 271] on link "Launch Campaign" at bounding box center [174, 271] width 102 height 26
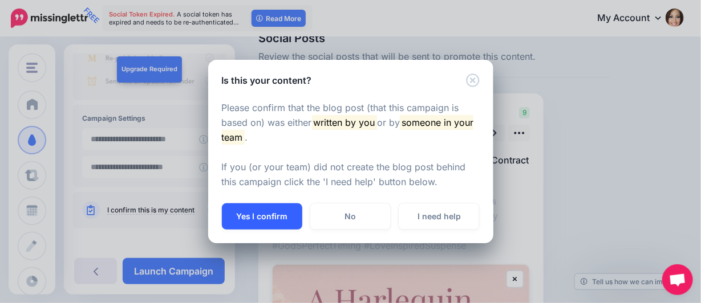
click at [262, 215] on button "Yes I confirm" at bounding box center [262, 217] width 80 height 26
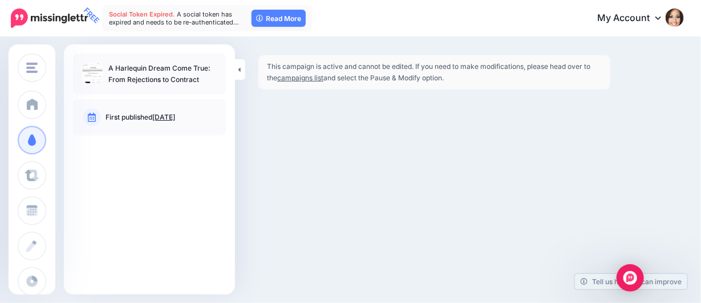
click at [128, 71] on p "A Harlequin Dream Come True: From Rejections to Contract" at bounding box center [162, 74] width 108 height 23
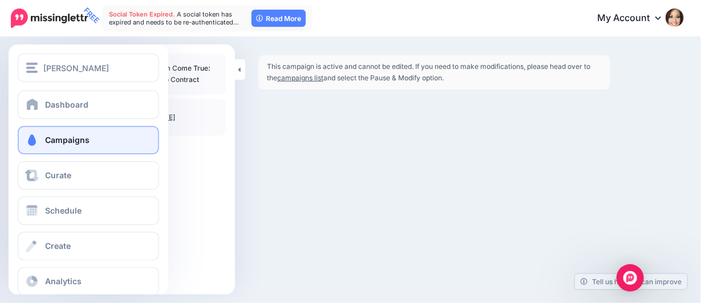
click at [64, 141] on span "Campaigns" at bounding box center [67, 140] width 44 height 10
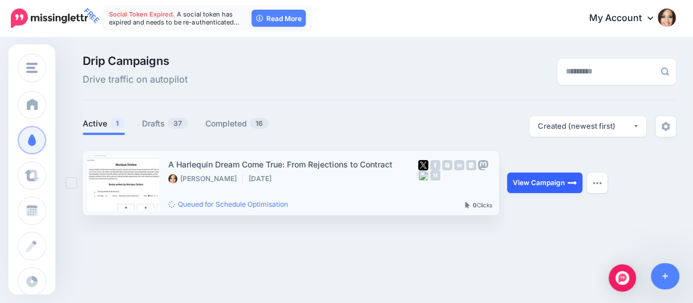
click at [537, 182] on link "View Campaign" at bounding box center [544, 183] width 75 height 21
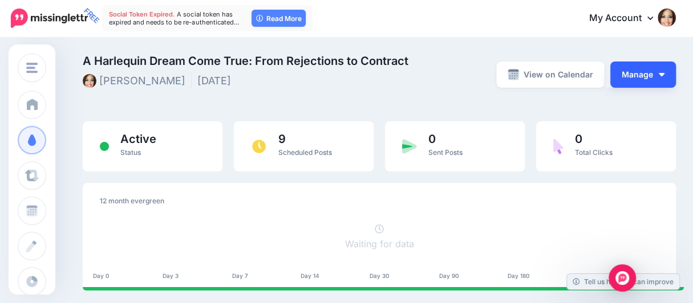
click at [664, 76] on img "button" at bounding box center [661, 74] width 6 height 3
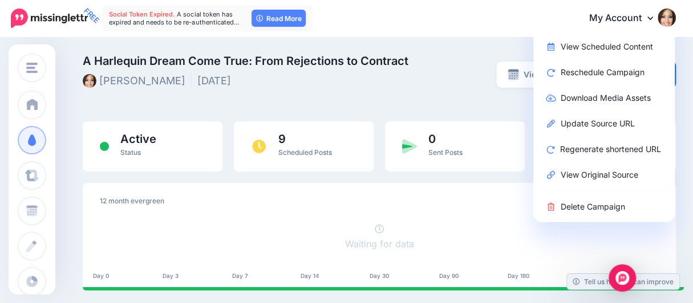
click at [402, 87] on div "A Harlequin Dream Come True: From Rejections to Contract [PERSON_NAME] [DATE]" at bounding box center [277, 74] width 406 height 38
